Goal: Transaction & Acquisition: Purchase product/service

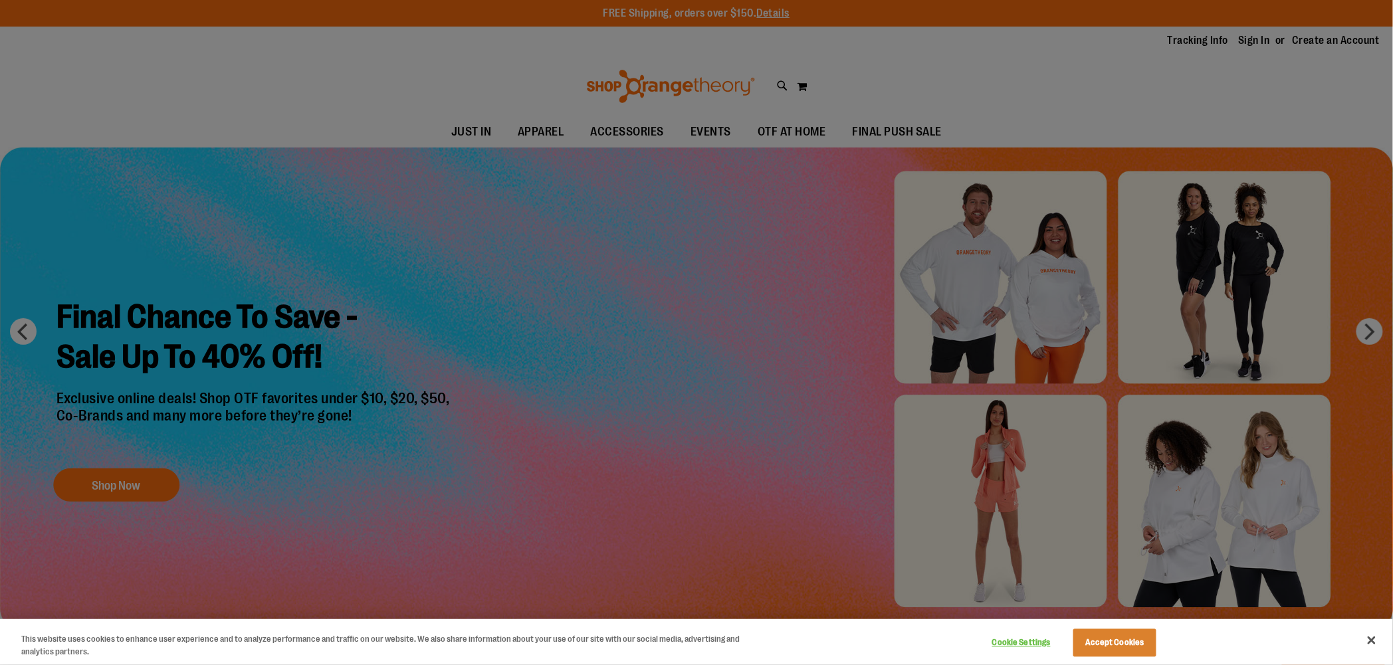
type input "**********"
drag, startPoint x: 678, startPoint y: 296, endPoint x: 683, endPoint y: 308, distance: 12.8
click at [678, 297] on div at bounding box center [696, 332] width 1393 height 665
click at [1092, 636] on button "Accept Cookies" at bounding box center [1115, 644] width 83 height 28
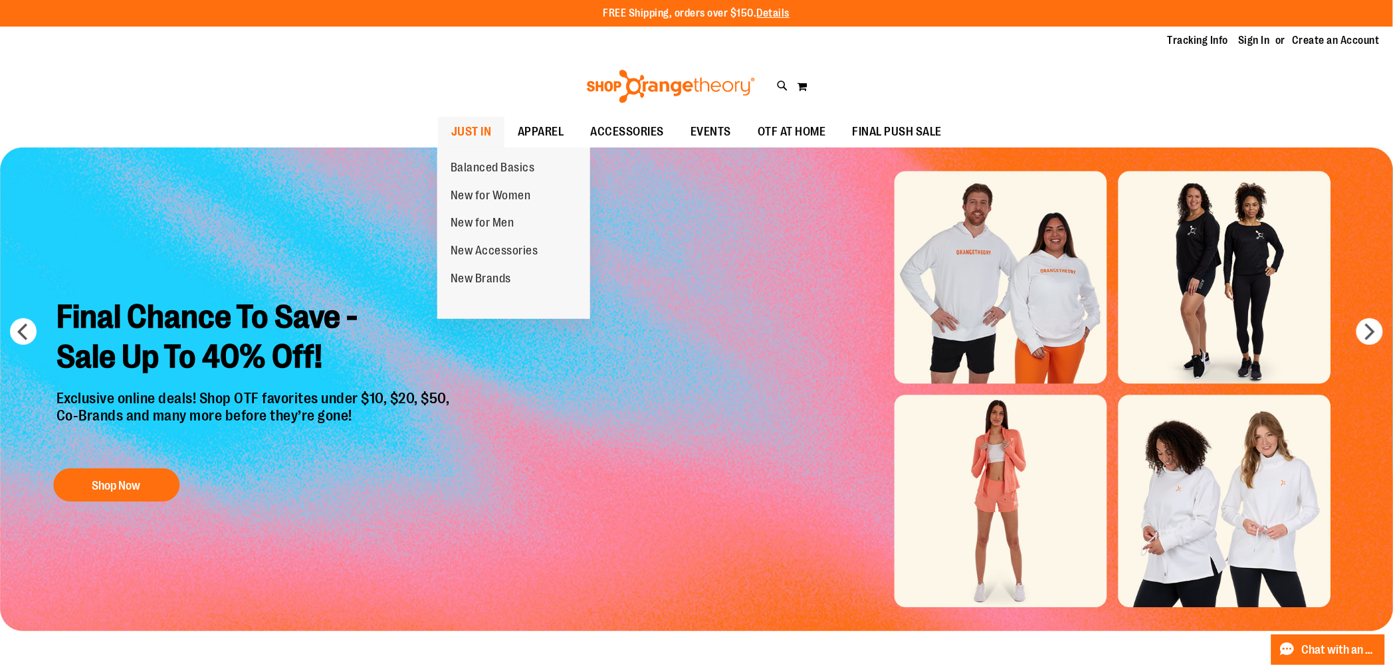
click at [487, 129] on span "JUST IN" at bounding box center [471, 132] width 41 height 30
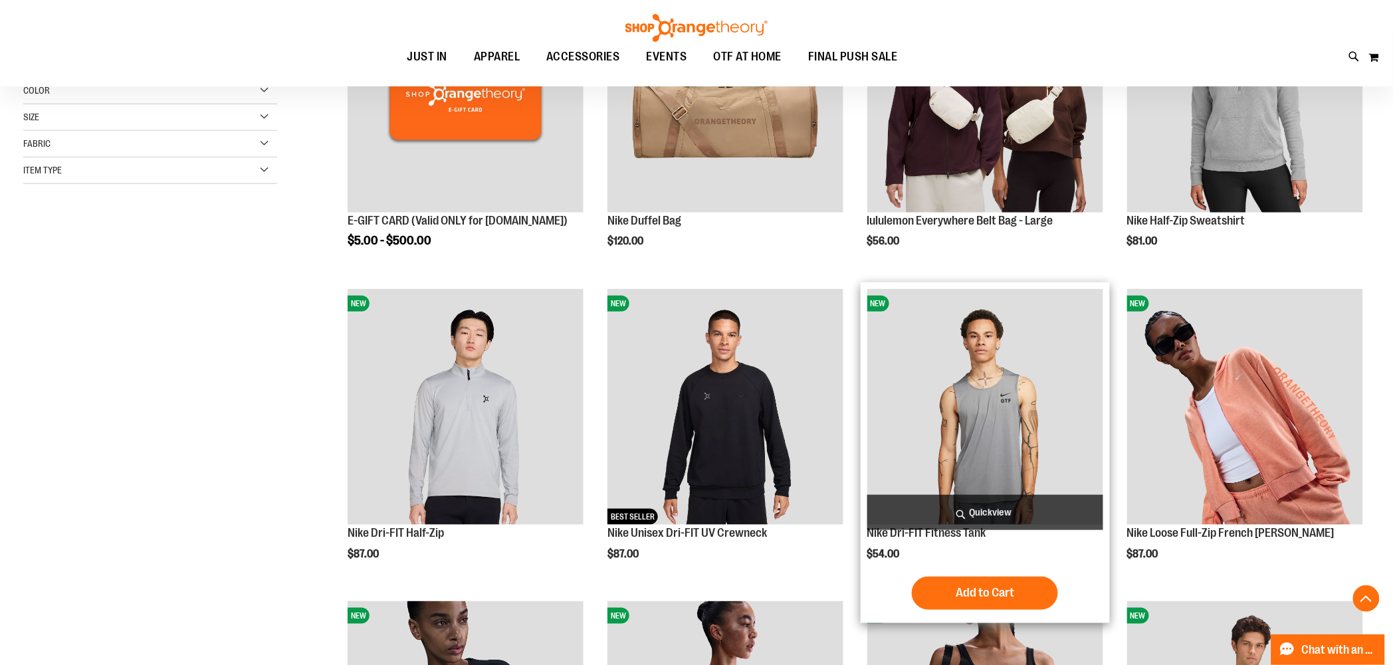
scroll to position [369, 0]
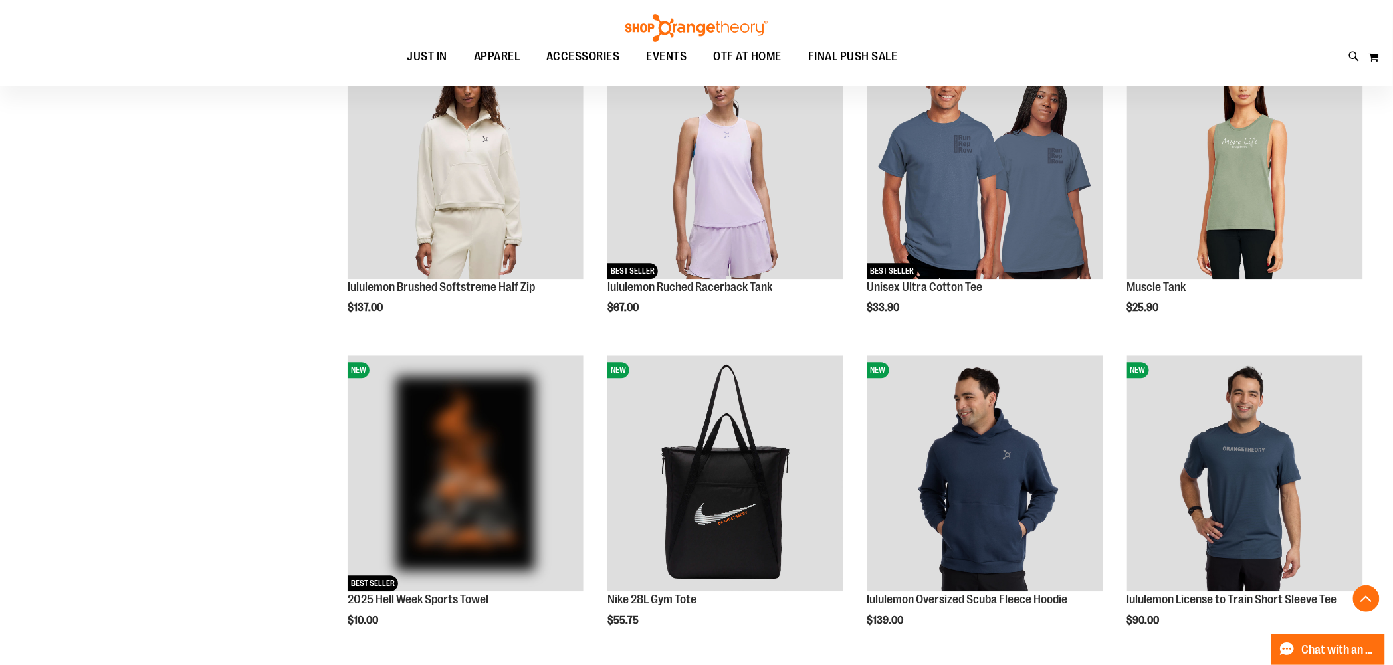
scroll to position [1180, 0]
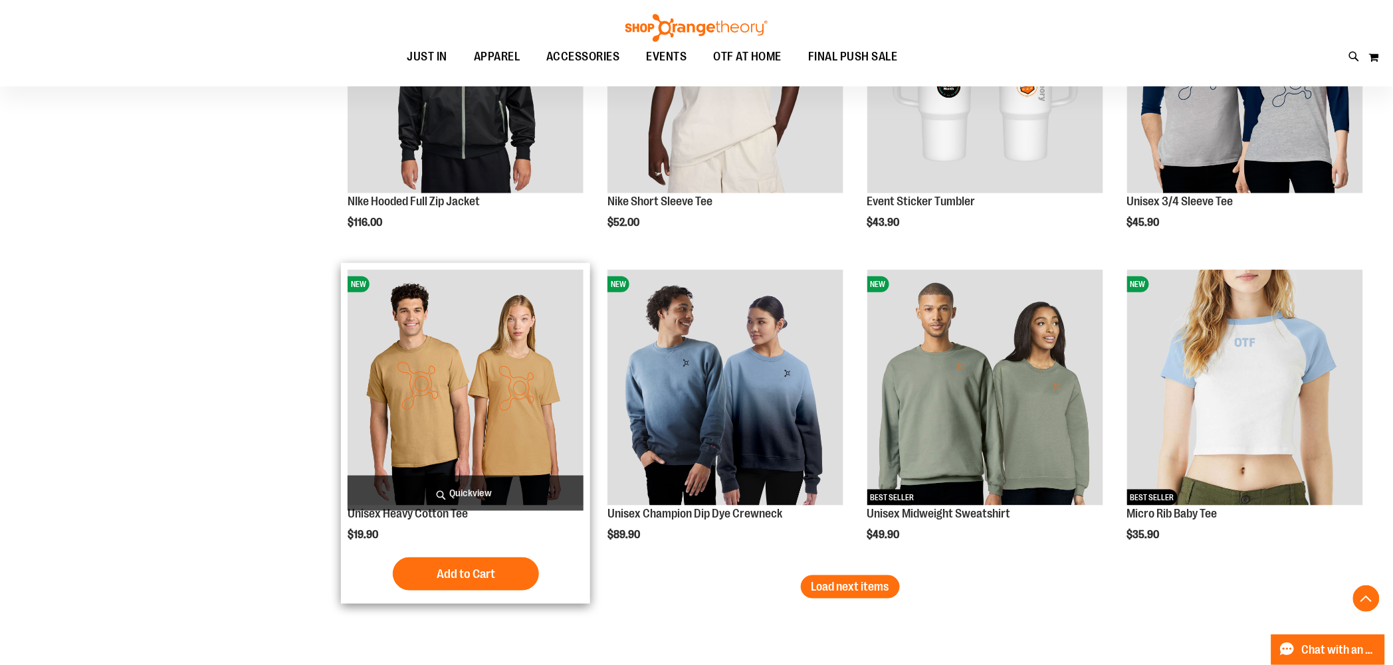
scroll to position [2583, 0]
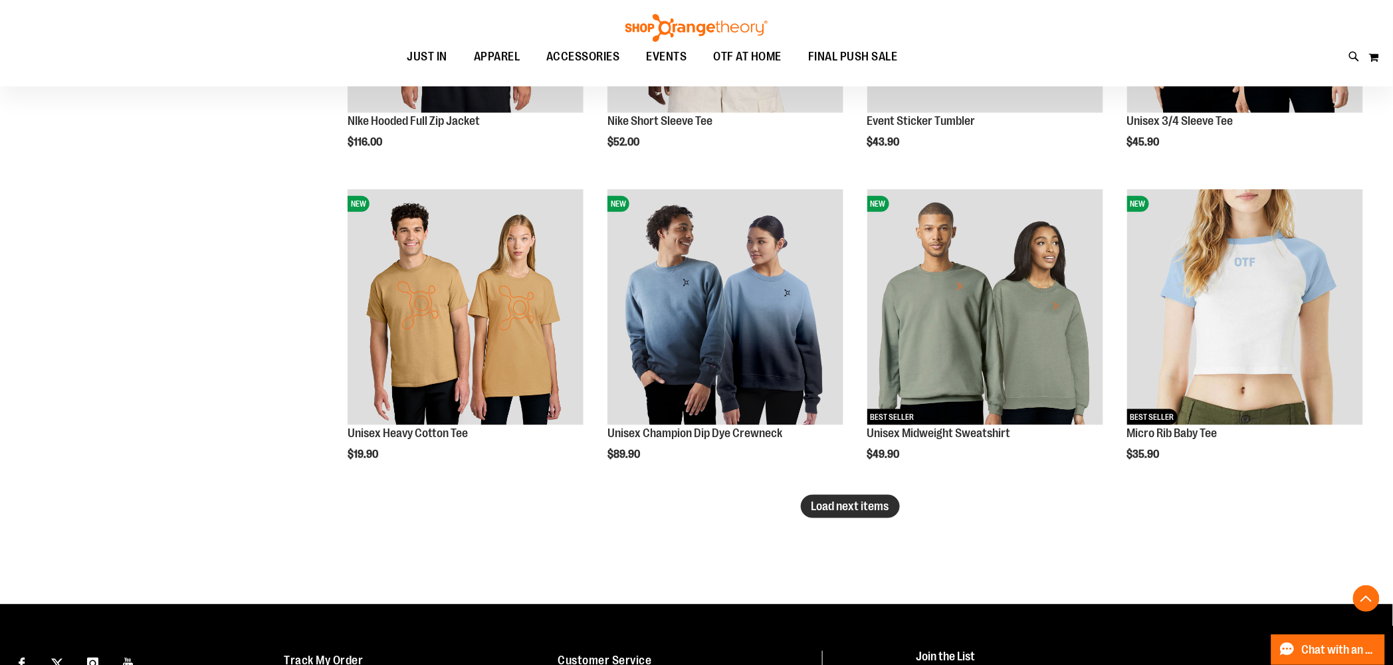
type input "**********"
click at [826, 512] on span "Load next items" at bounding box center [851, 506] width 78 height 13
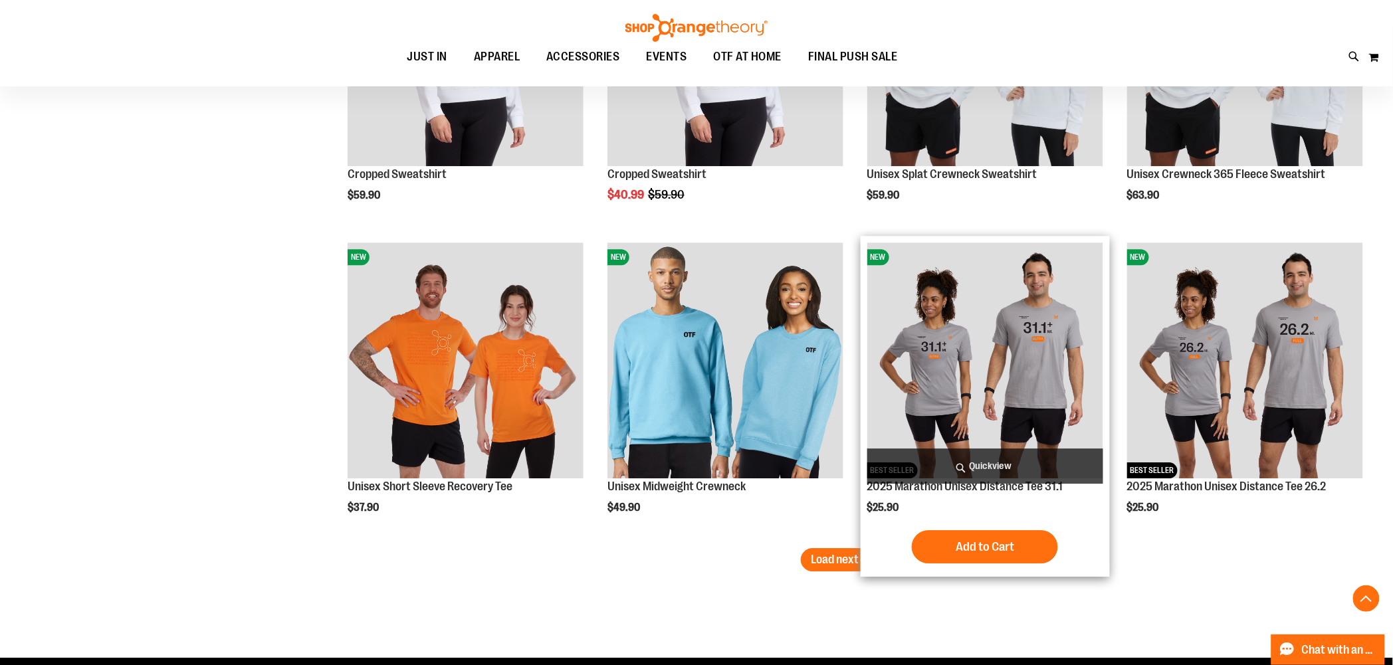
scroll to position [3470, 0]
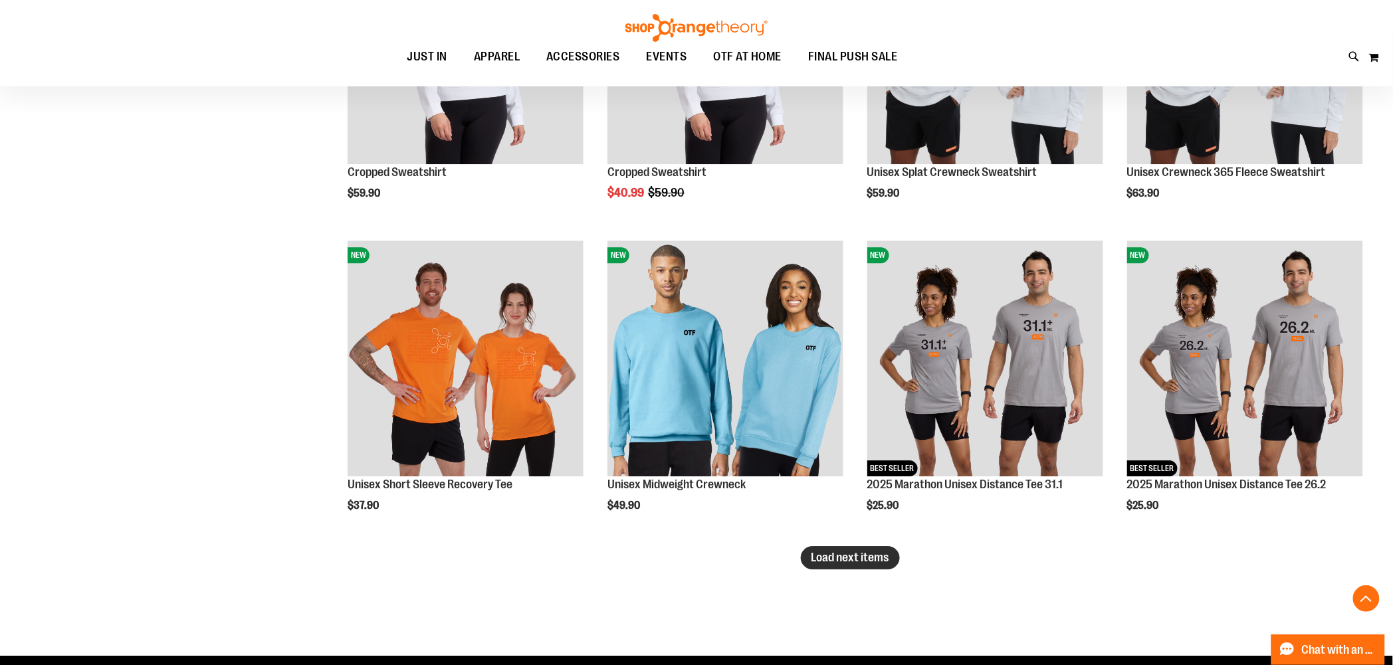
click at [813, 557] on span "Load next items" at bounding box center [851, 557] width 78 height 13
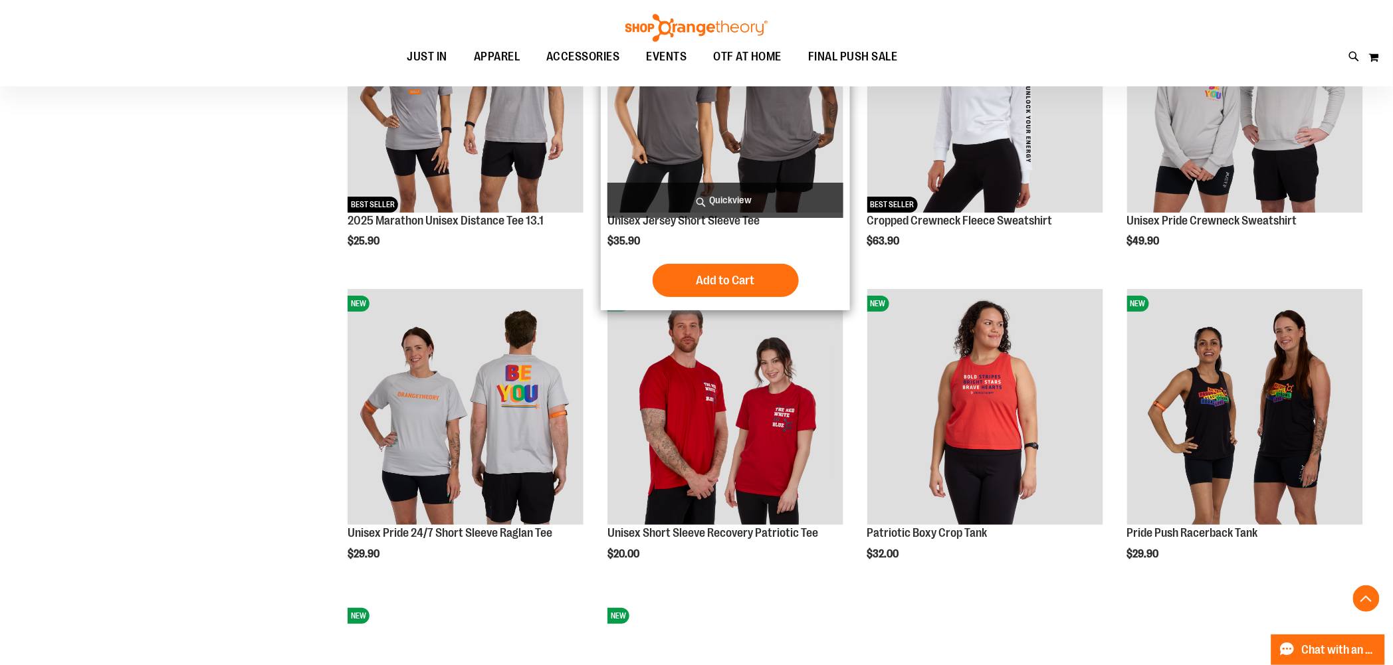
scroll to position [4067, 0]
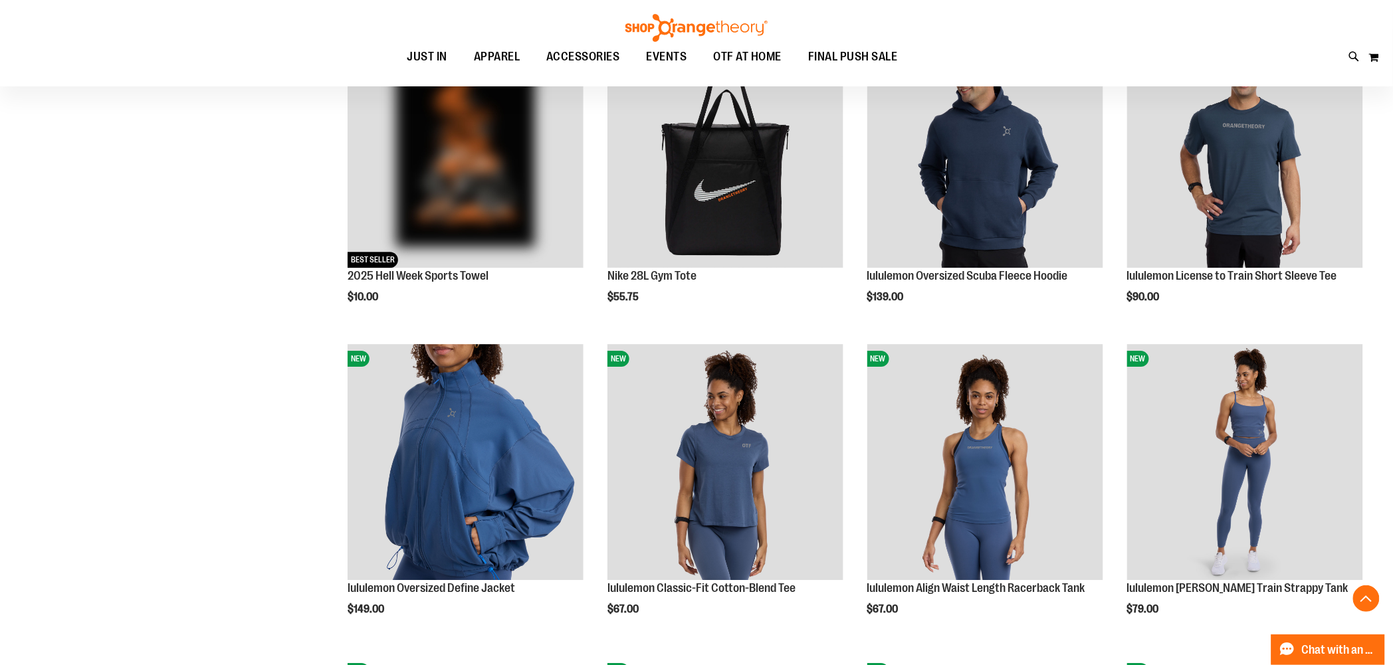
scroll to position [1334, 0]
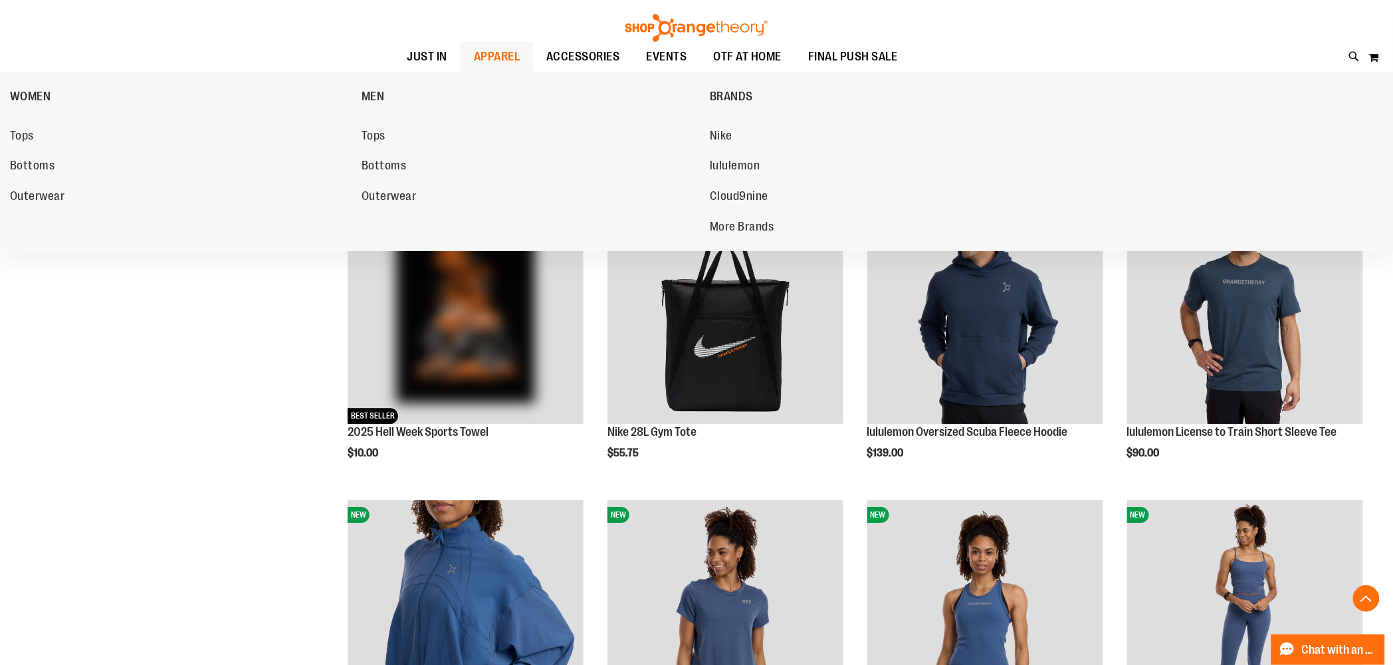
click at [481, 56] on span "APPAREL" at bounding box center [497, 57] width 47 height 30
click at [37, 132] on link "Tops" at bounding box center [179, 136] width 338 height 24
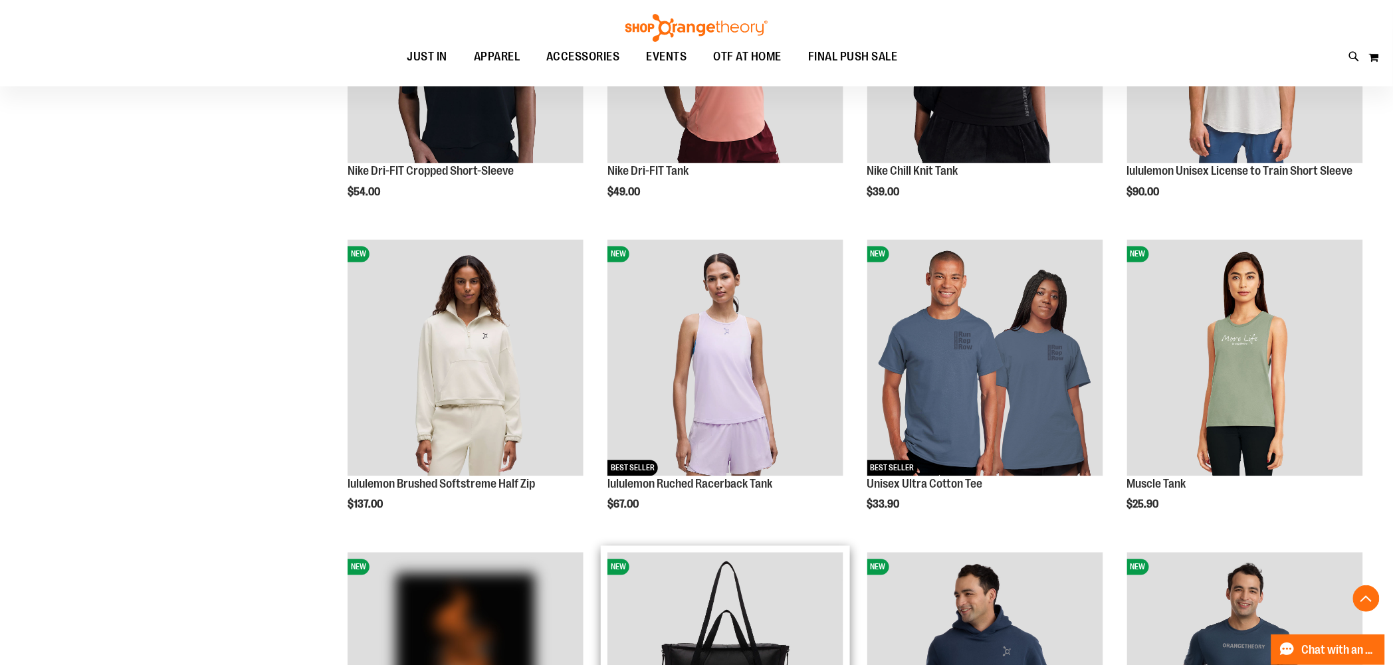
scroll to position [891, 0]
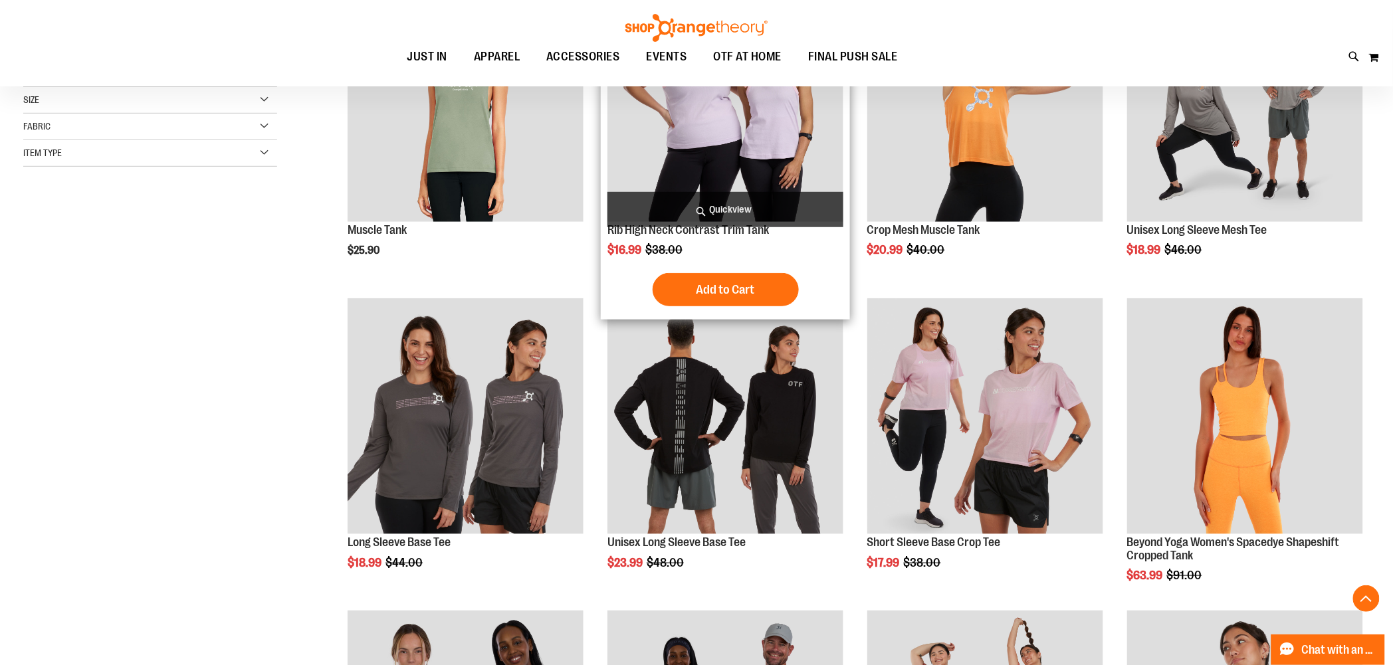
scroll to position [369, 0]
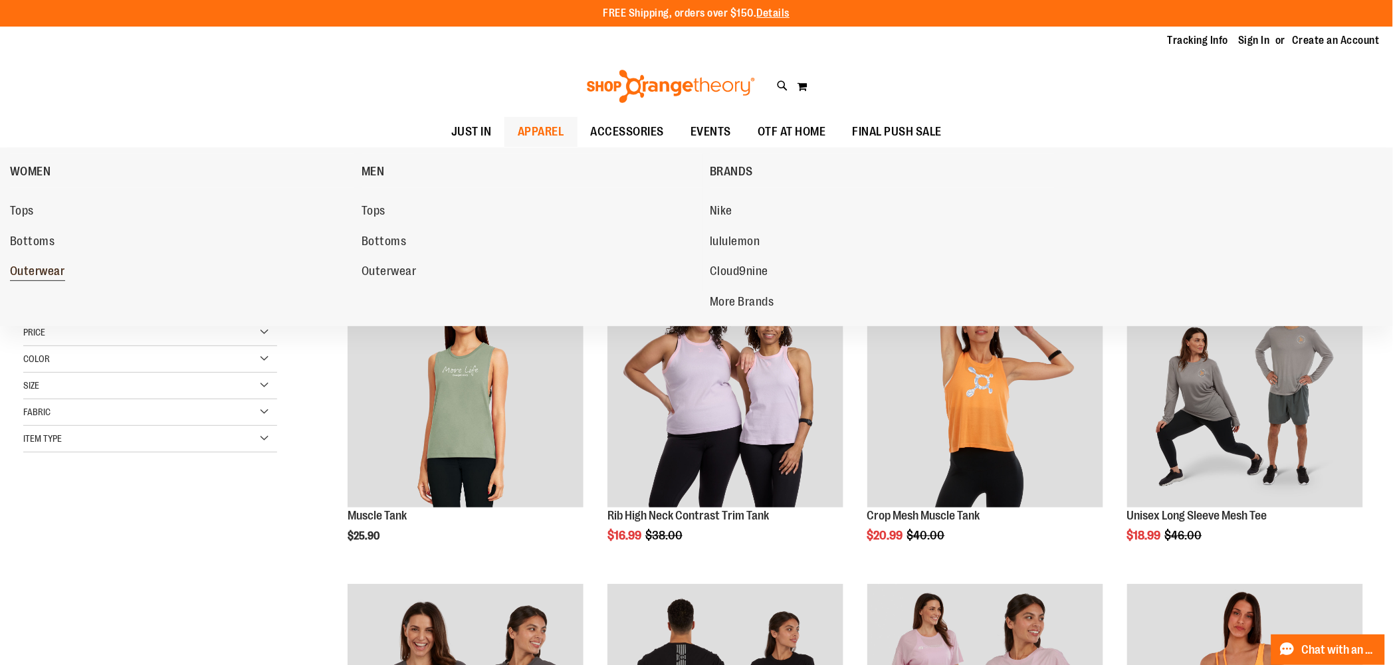
type input "**********"
click at [45, 267] on span "Outerwear" at bounding box center [37, 273] width 55 height 17
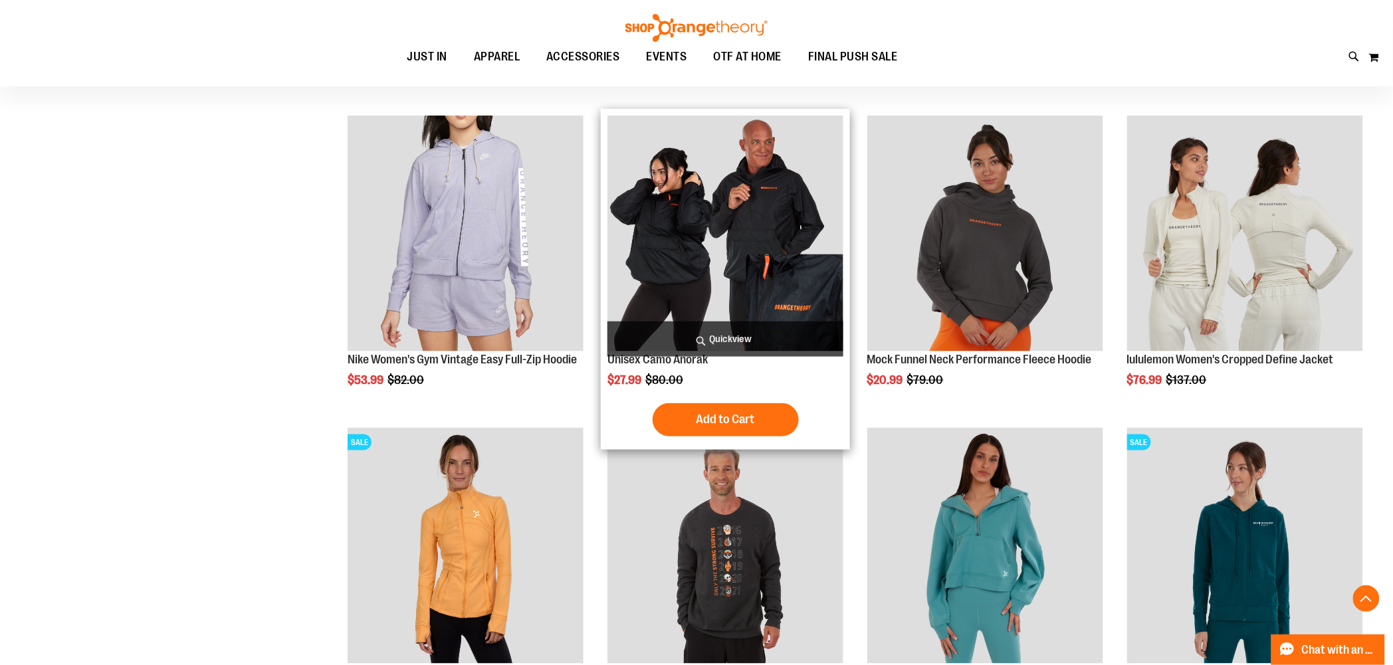
scroll to position [443, 0]
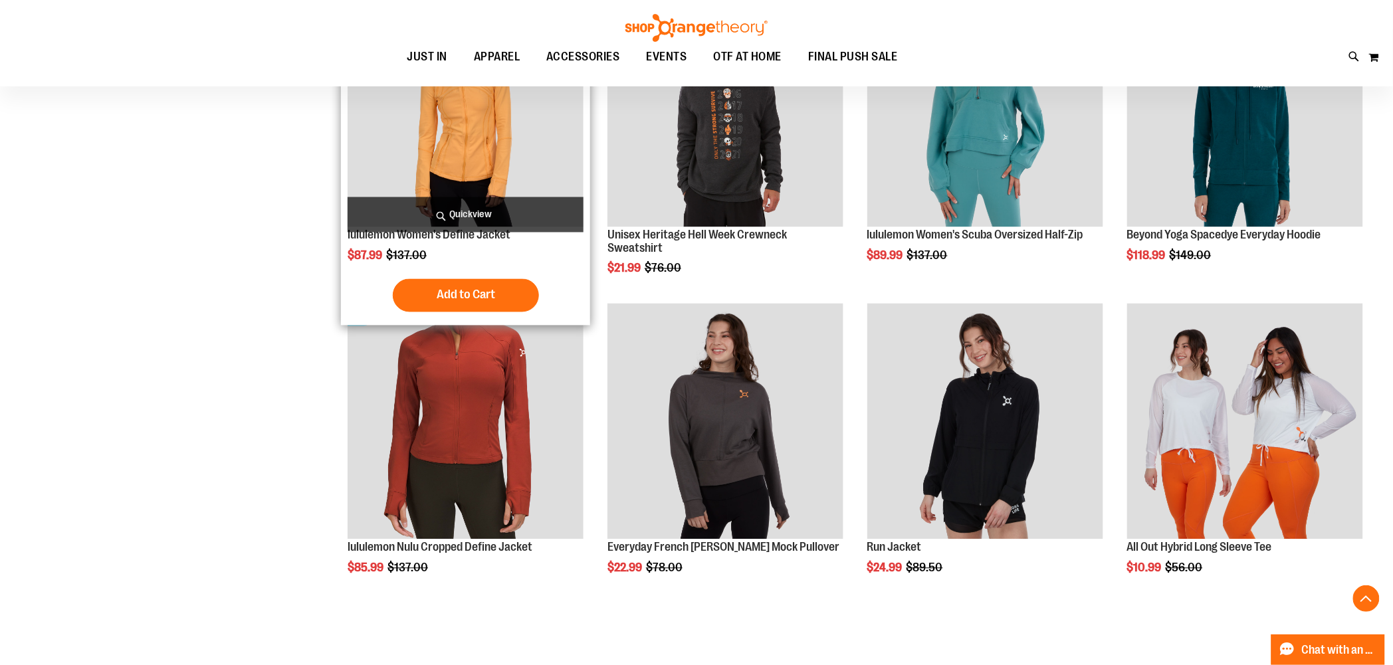
scroll to position [1034, 0]
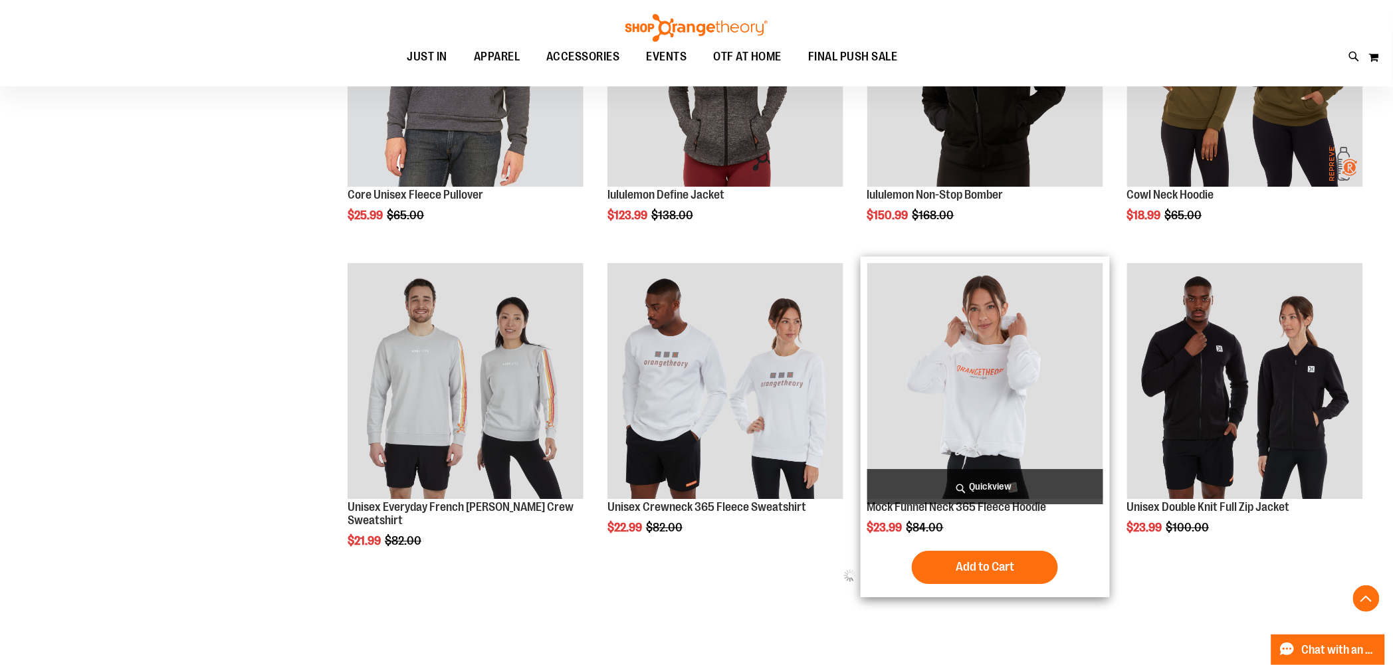
scroll to position [1699, 0]
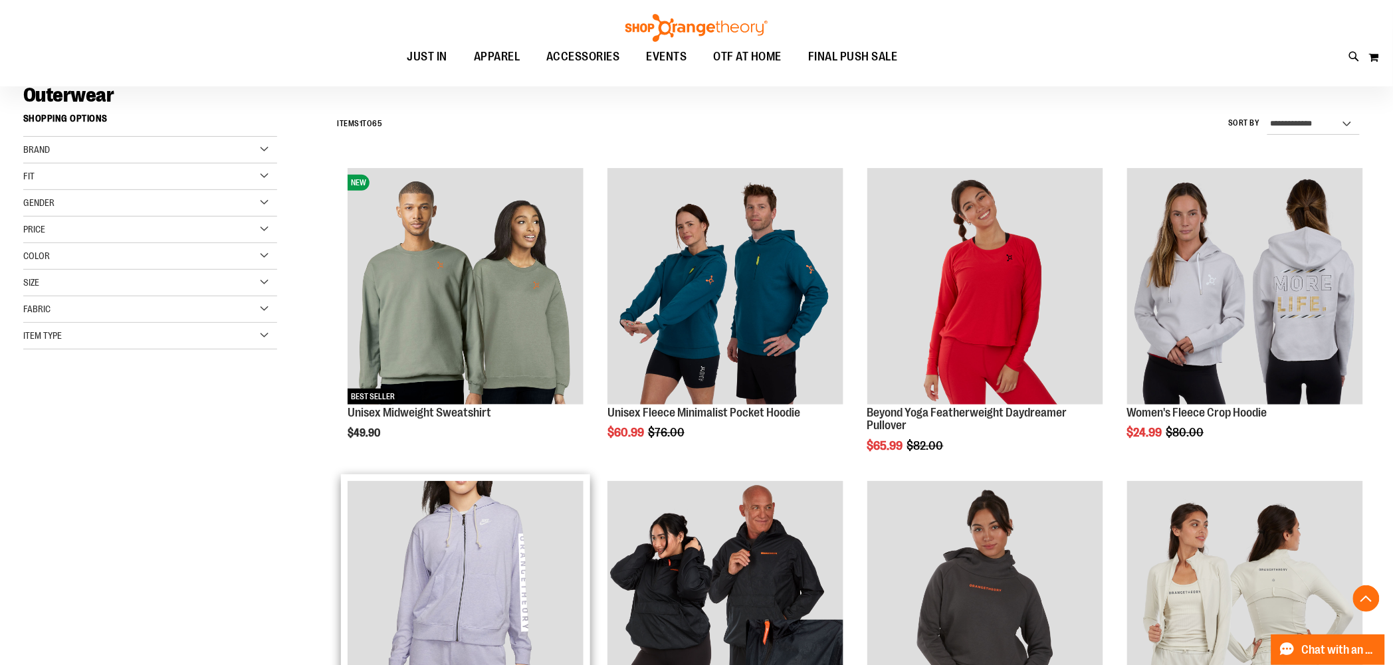
scroll to position [295, 0]
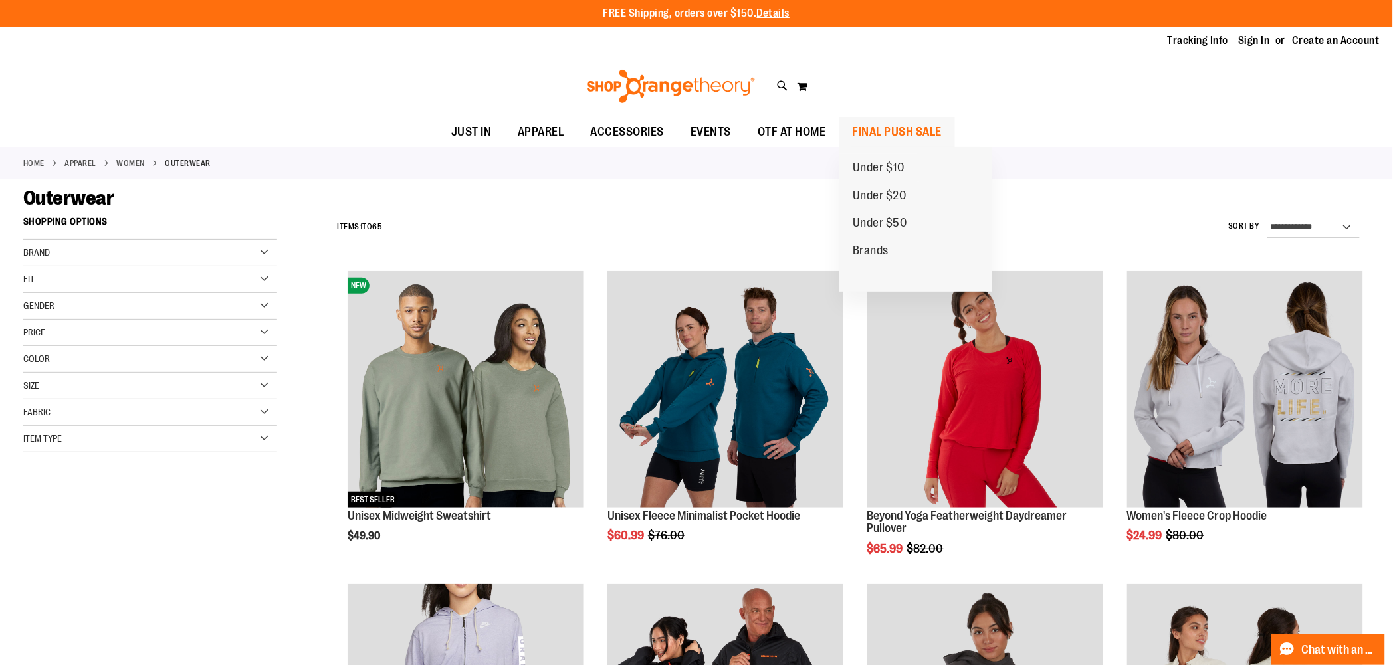
type input "**********"
click at [901, 137] on span "FINAL PUSH SALE" at bounding box center [898, 132] width 90 height 30
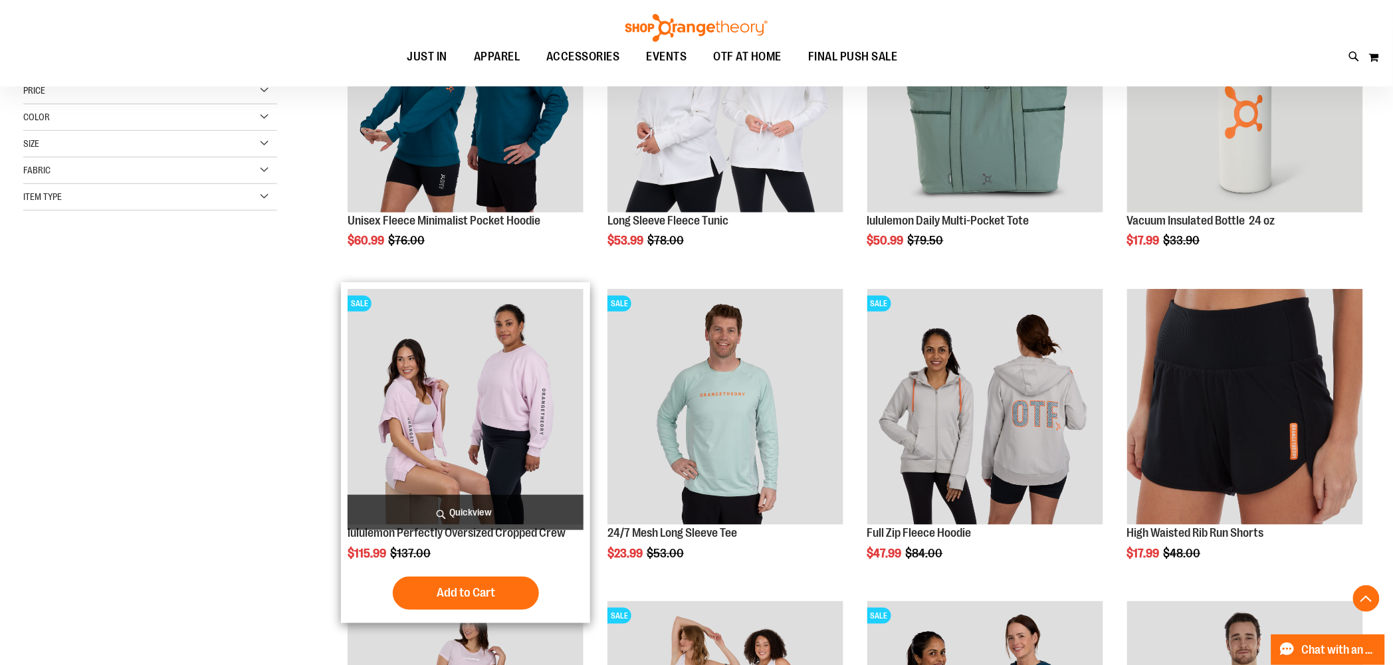
scroll to position [517, 0]
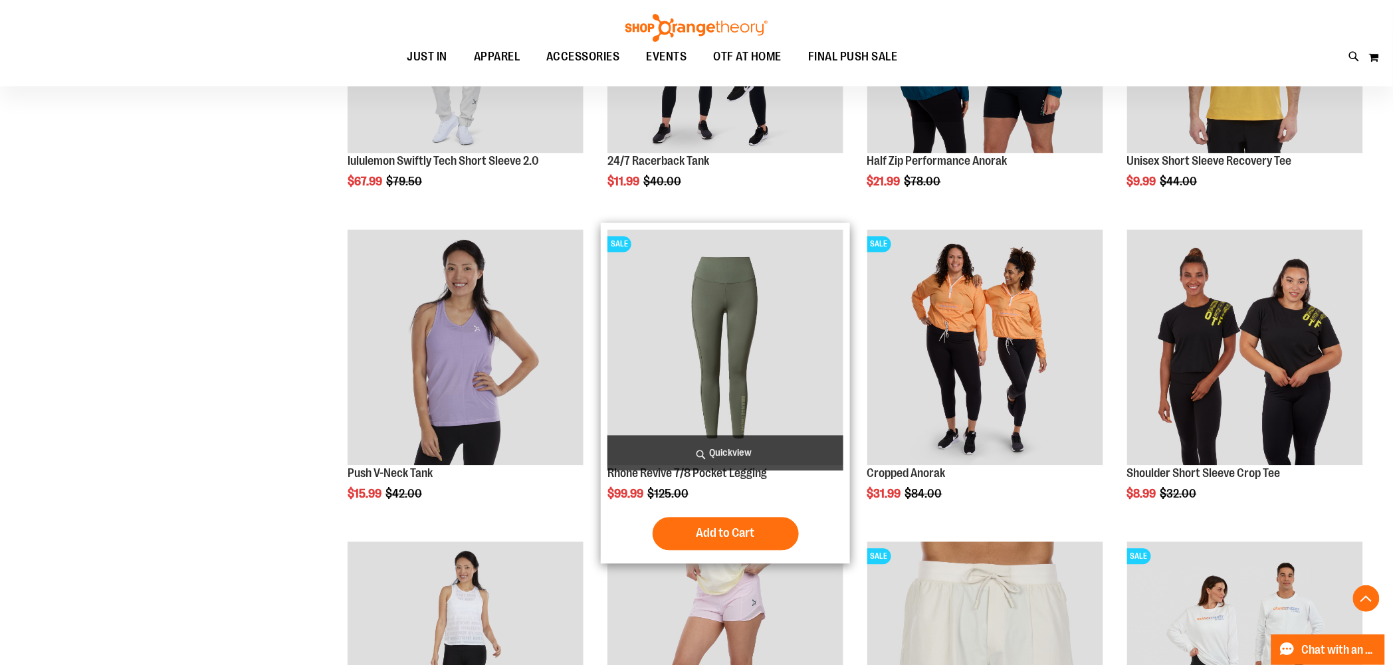
scroll to position [1108, 0]
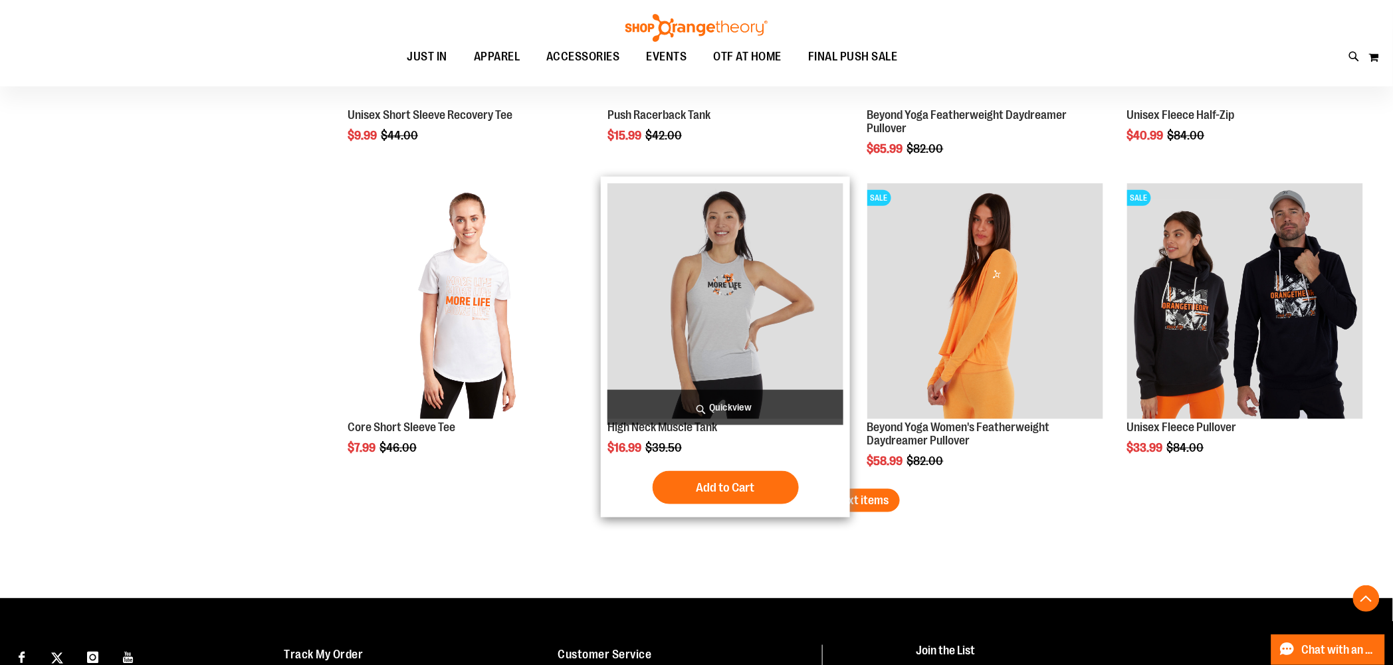
scroll to position [2769, 0]
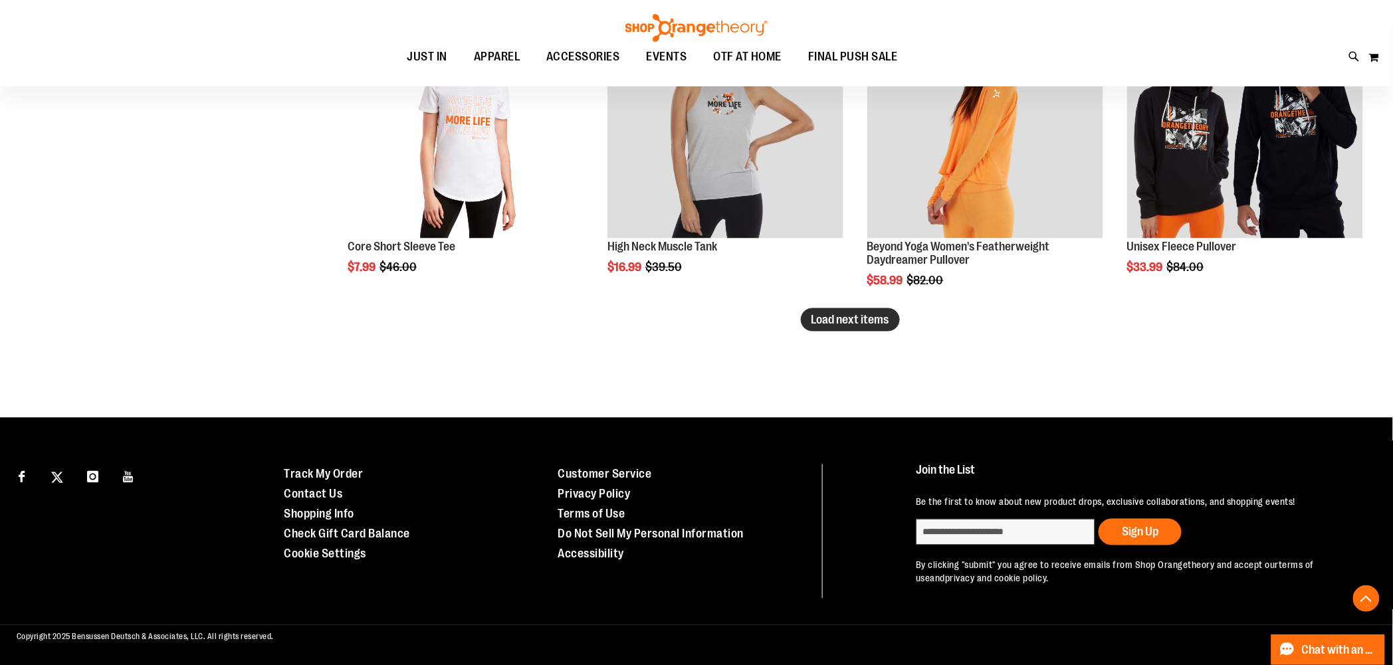
type input "**********"
click at [826, 326] on span "Load next items" at bounding box center [851, 319] width 78 height 13
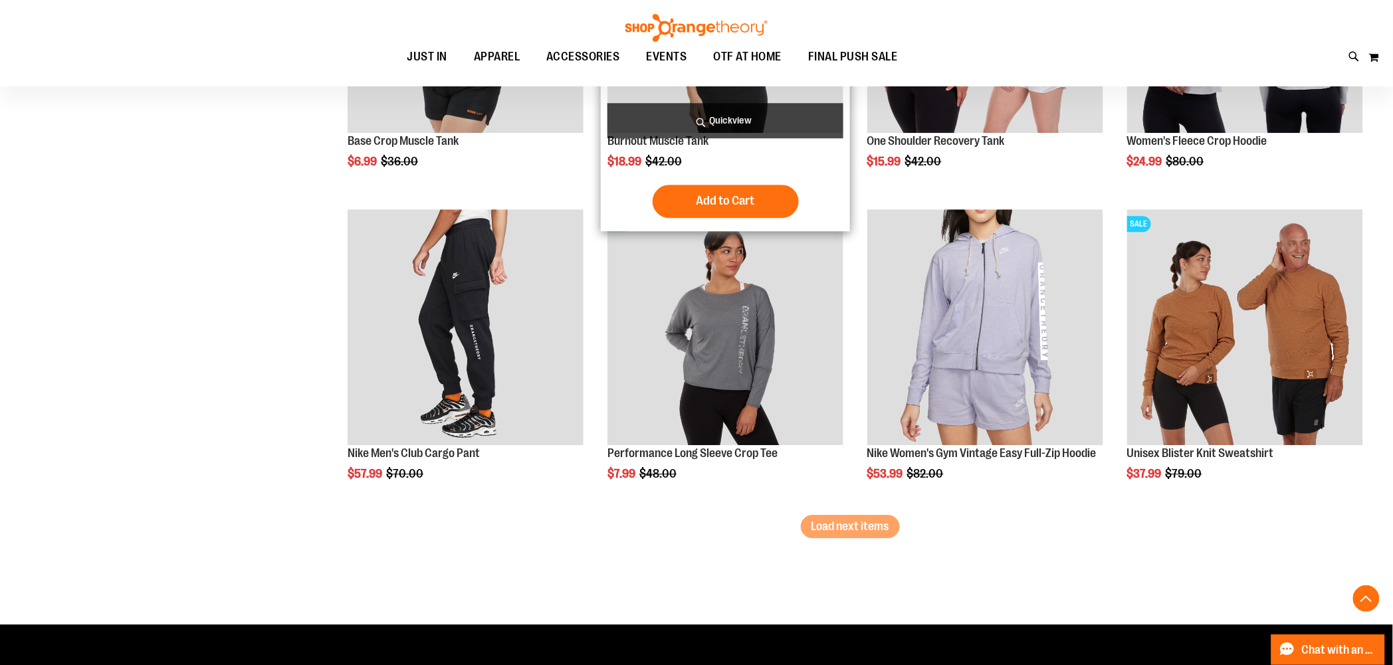
scroll to position [3507, 0]
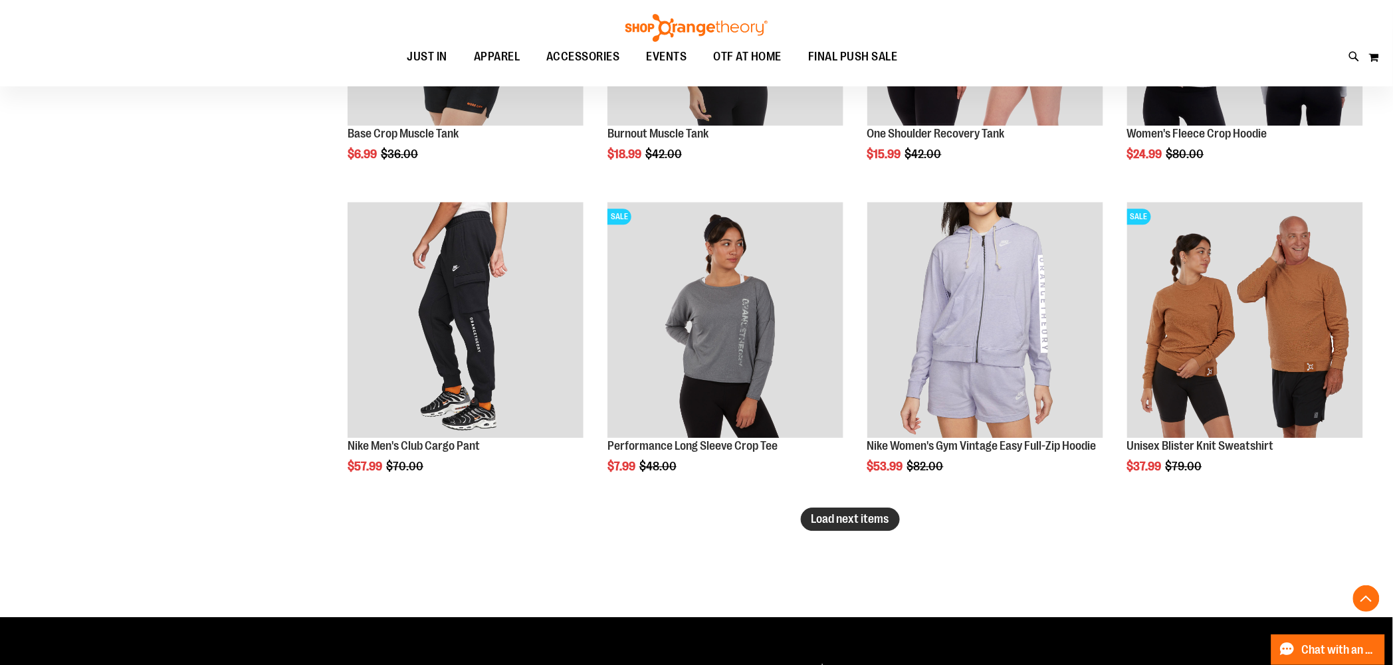
click at [870, 521] on span "Load next items" at bounding box center [851, 519] width 78 height 13
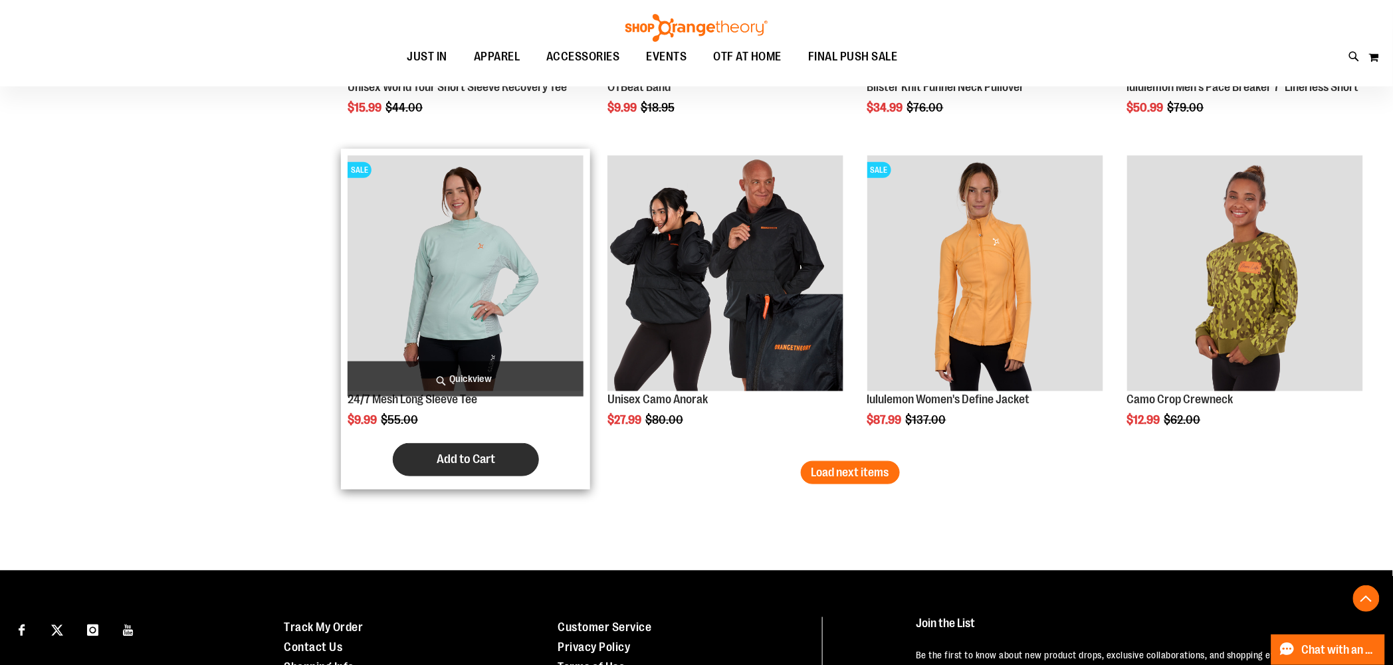
scroll to position [4542, 0]
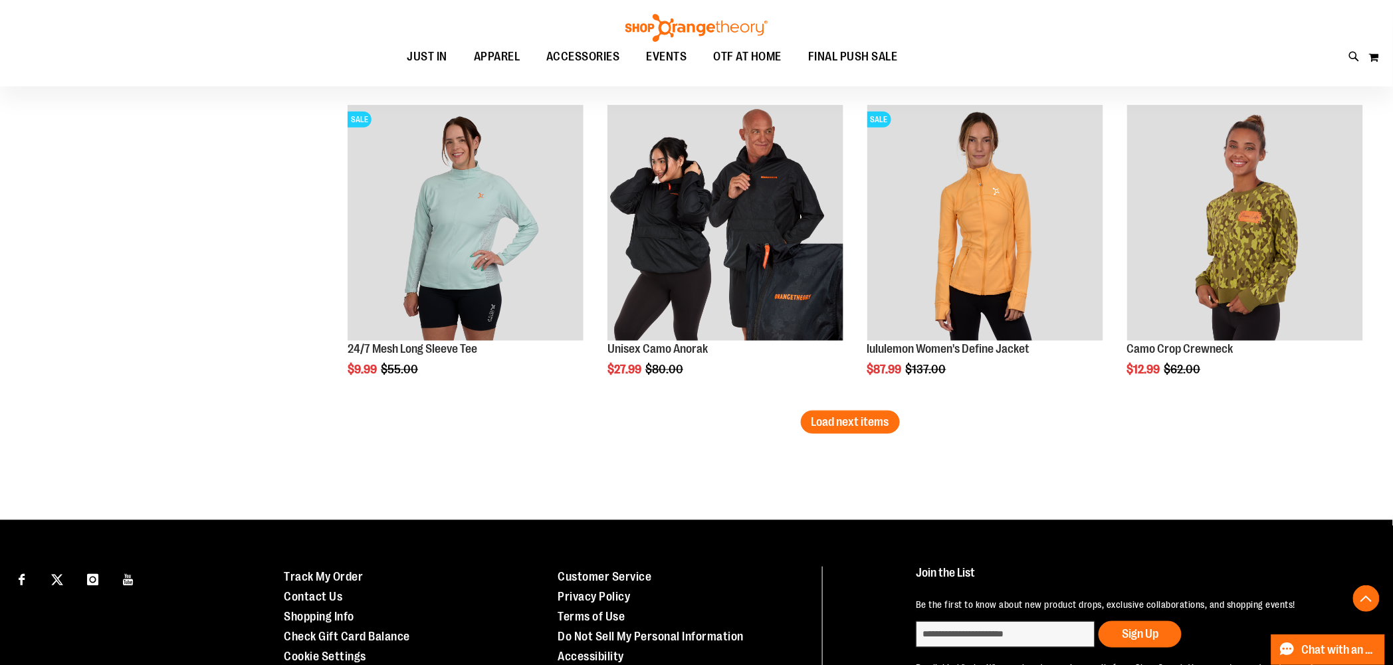
click at [870, 423] on span "Load next items" at bounding box center [851, 421] width 78 height 13
